Goal: Information Seeking & Learning: Learn about a topic

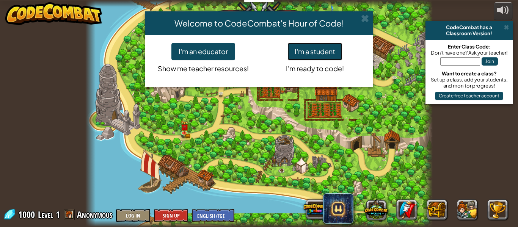
click at [335, 52] on button "I'm a student" at bounding box center [315, 51] width 55 height 17
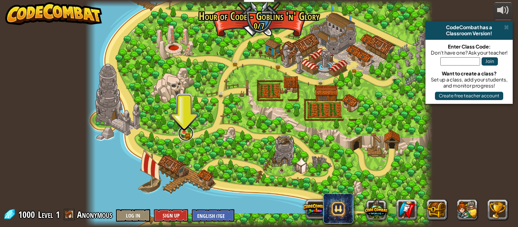
click at [189, 133] on link at bounding box center [185, 133] width 15 height 15
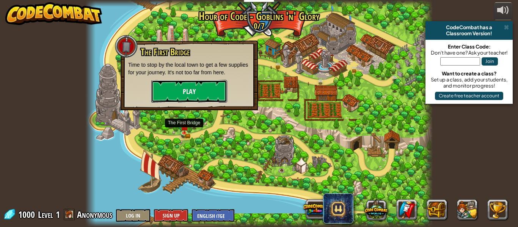
click at [211, 92] on button "Play" at bounding box center [189, 91] width 76 height 23
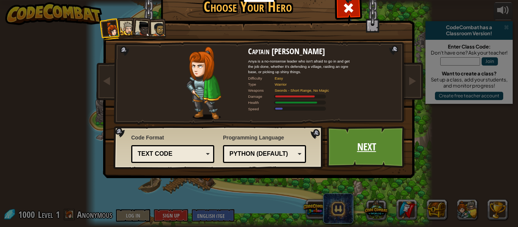
click at [370, 142] on link "Next" at bounding box center [366, 147] width 79 height 42
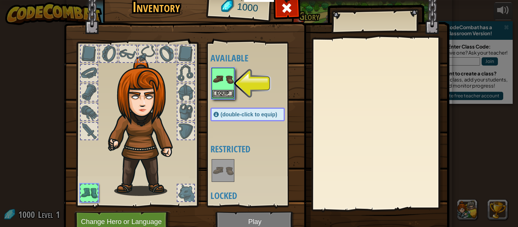
click at [228, 80] on img at bounding box center [223, 79] width 21 height 21
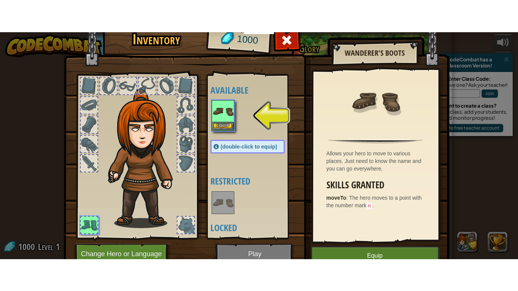
scroll to position [35, 0]
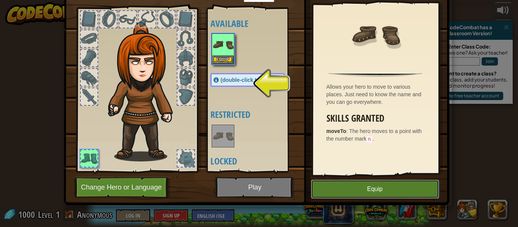
click at [397, 196] on button "Equip" at bounding box center [375, 189] width 128 height 19
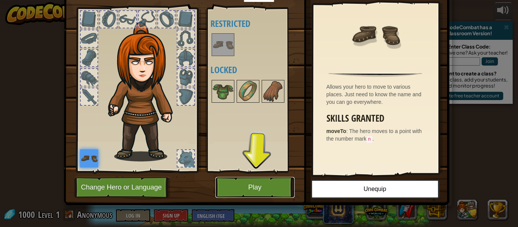
click at [276, 181] on button "Play" at bounding box center [255, 187] width 79 height 21
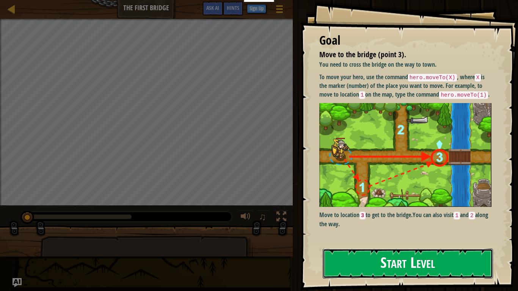
click at [428, 227] on button "Start Level" at bounding box center [408, 264] width 170 height 30
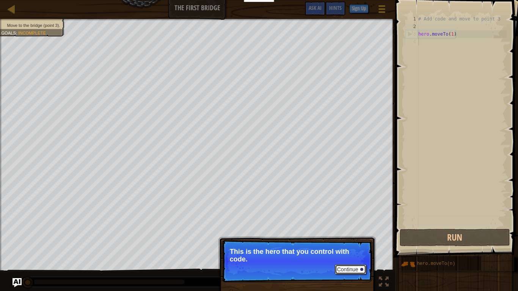
click at [345, 227] on button "Continue" at bounding box center [350, 270] width 31 height 10
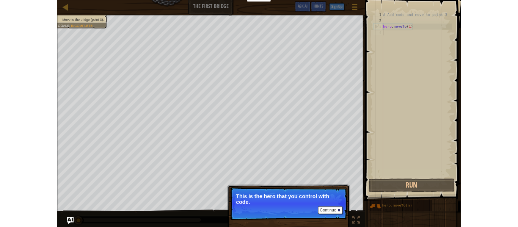
scroll to position [3, 0]
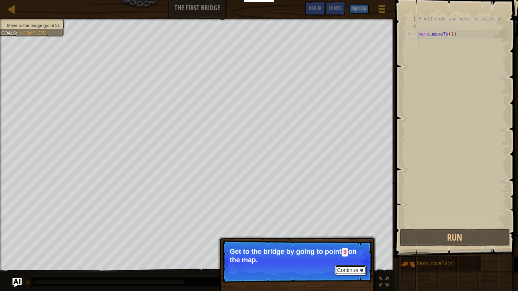
click at [354, 227] on button "Continue" at bounding box center [350, 271] width 31 height 10
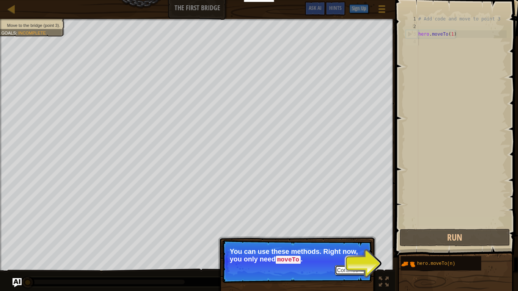
click at [362, 227] on div at bounding box center [362, 270] width 3 height 3
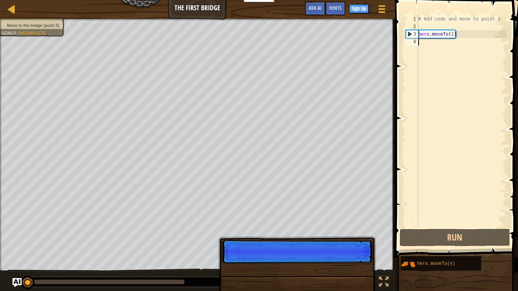
click at [434, 46] on div "# Add code and move to point 3 hero . moveTo ( 1 )" at bounding box center [462, 129] width 90 height 228
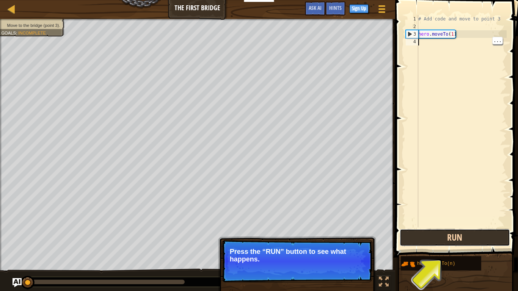
click at [458, 227] on button "Run" at bounding box center [455, 237] width 110 height 17
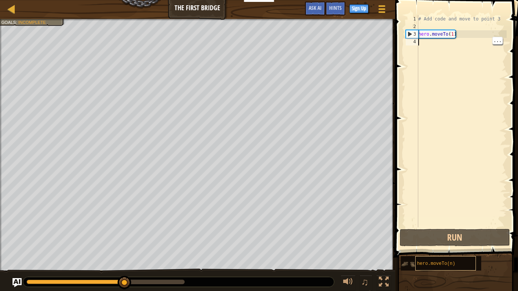
click at [448, 227] on span "hero.moveTo(n)" at bounding box center [436, 263] width 38 height 5
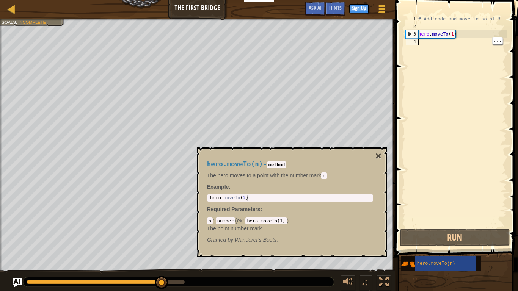
click at [424, 46] on div "# Add code and move to point 3 hero . moveTo ( 1 )" at bounding box center [462, 129] width 90 height 228
click at [426, 45] on div "# Add code and move to point 3 hero . moveTo ( 1 )" at bounding box center [462, 129] width 90 height 228
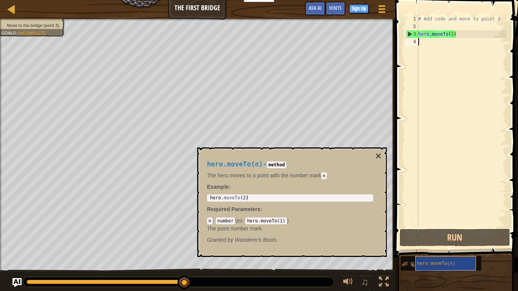
click at [455, 227] on div "hero.moveTo(n)" at bounding box center [446, 264] width 61 height 14
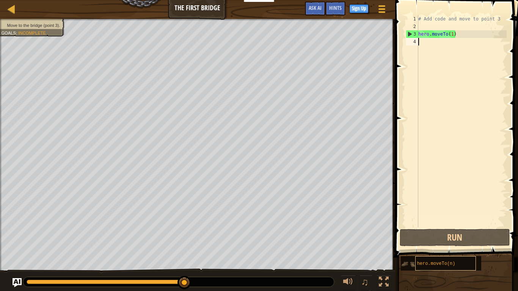
click at [461, 227] on div "hero.moveTo(n)" at bounding box center [446, 264] width 61 height 14
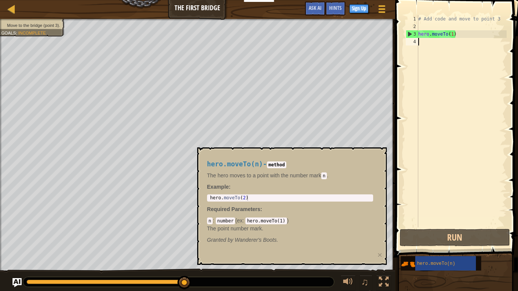
click at [421, 21] on div "# Add code and move to point 3 hero . moveTo ( 1 )" at bounding box center [462, 129] width 90 height 228
type textarea "# Add code and move to point 3"
click at [272, 201] on div "hero . moveTo ( 2 )" at bounding box center [290, 203] width 163 height 17
type textarea "hero.moveTo(2)"
click at [414, 42] on div "4" at bounding box center [412, 42] width 13 height 8
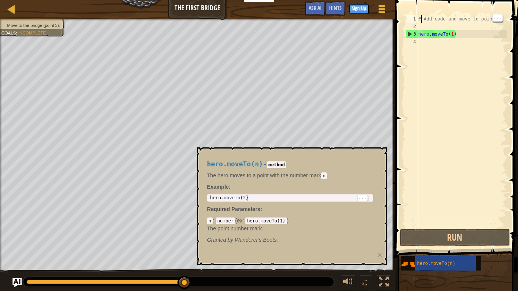
click at [409, 38] on div "4" at bounding box center [412, 42] width 13 height 8
type textarea "hero.moveTo(1)"
click at [501, 18] on span "..." at bounding box center [498, 17] width 10 height 7
drag, startPoint x: 253, startPoint y: 202, endPoint x: 225, endPoint y: 200, distance: 27.8
click at [225, 200] on div "hero.moveTo(n) - method The hero moves to a point with the number [PERSON_NAME]…" at bounding box center [290, 203] width 177 height 98
